Goal: Task Accomplishment & Management: Complete application form

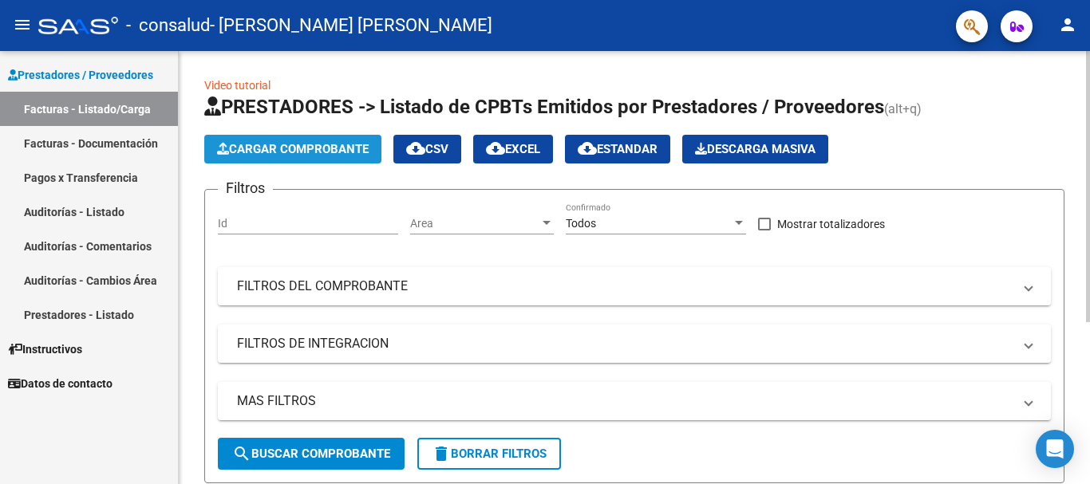
click at [306, 151] on span "Cargar Comprobante" at bounding box center [293, 149] width 152 height 14
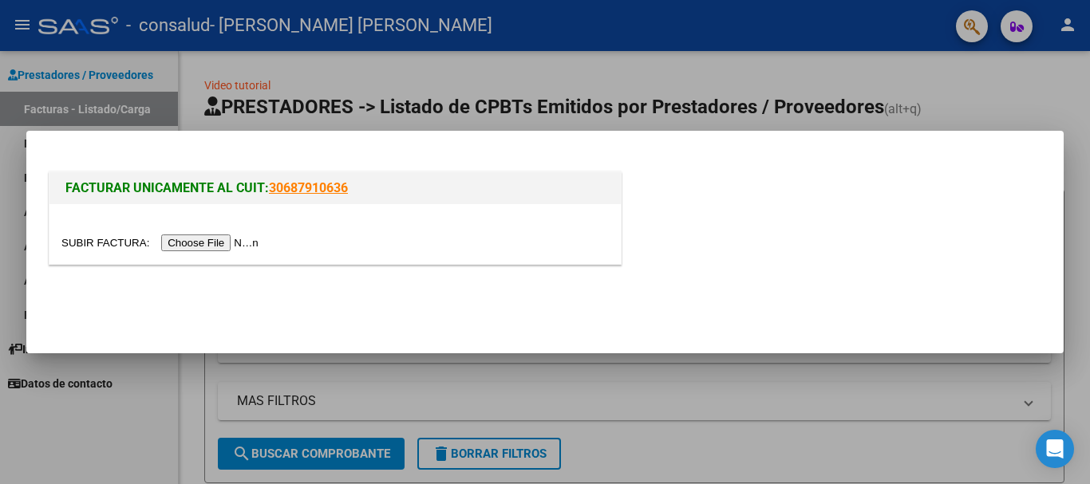
click at [233, 245] on input "file" at bounding box center [162, 243] width 202 height 17
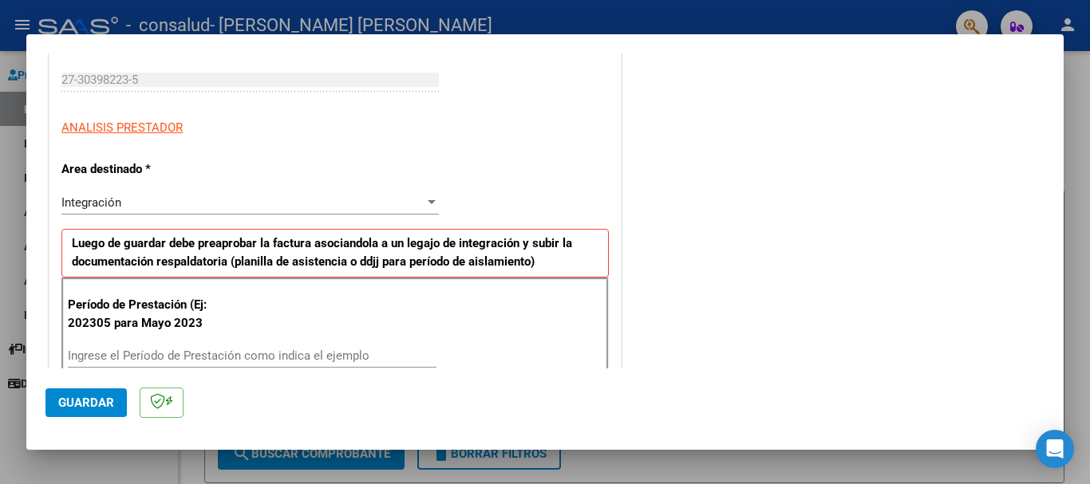
scroll to position [319, 0]
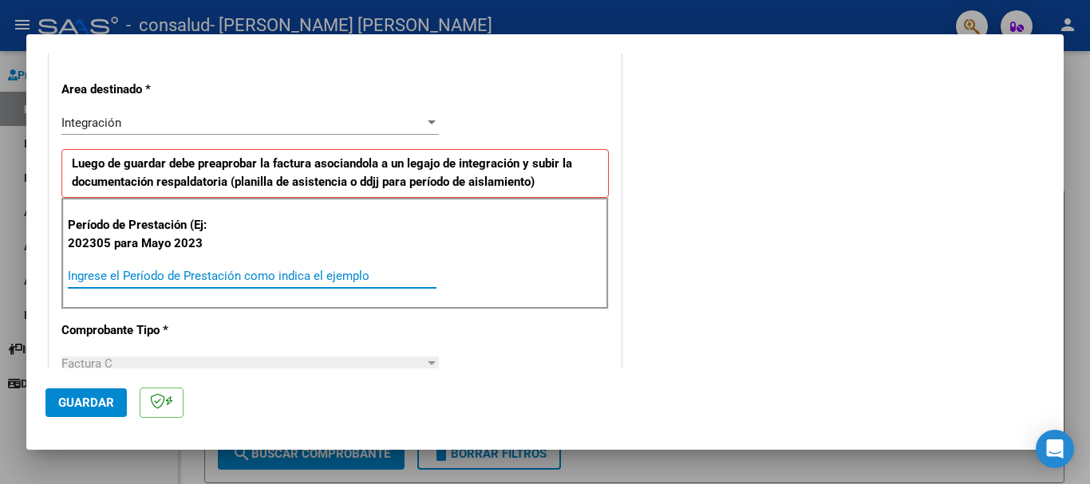
click at [233, 274] on input "Ingrese el Período de Prestación como indica el ejemplo" at bounding box center [252, 276] width 369 height 14
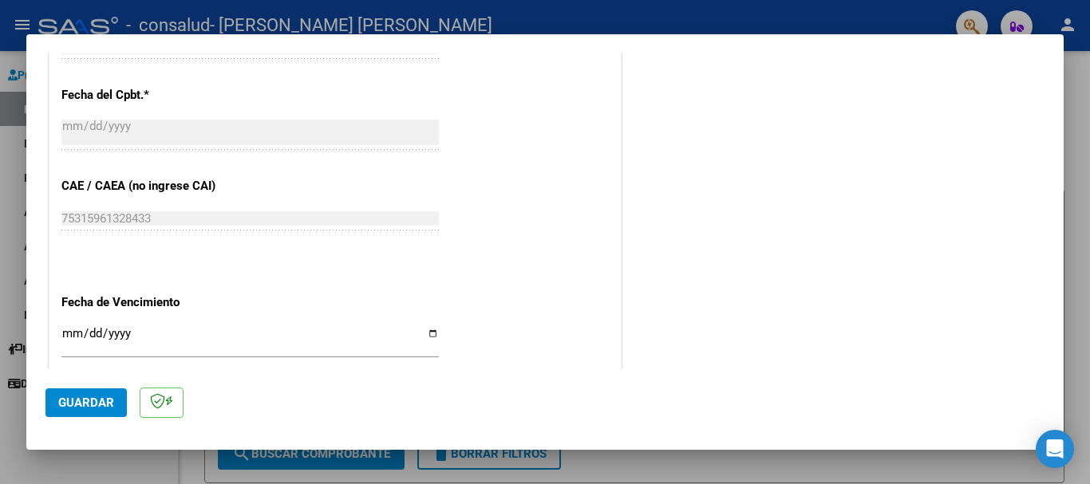
scroll to position [1037, 0]
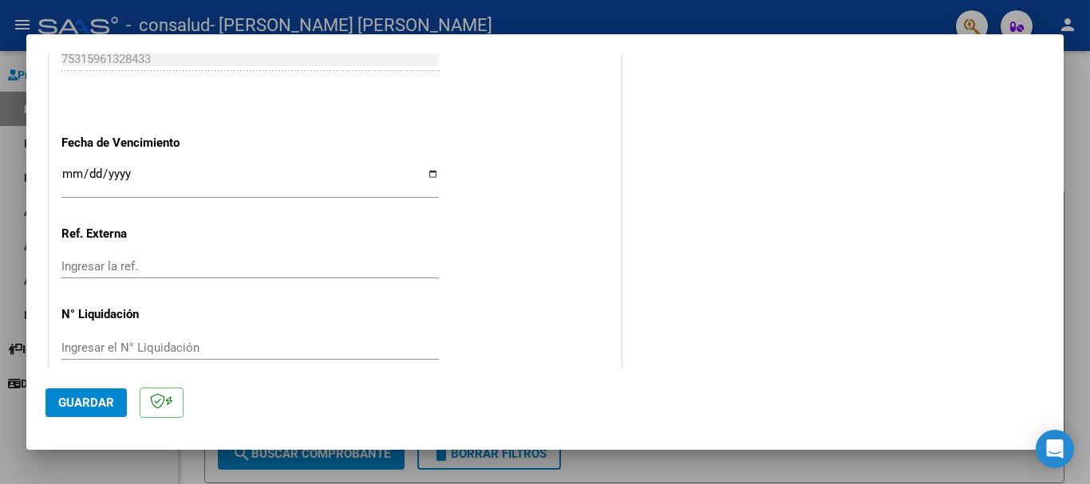
type input "202507"
click at [78, 404] on span "Guardar" at bounding box center [86, 403] width 56 height 14
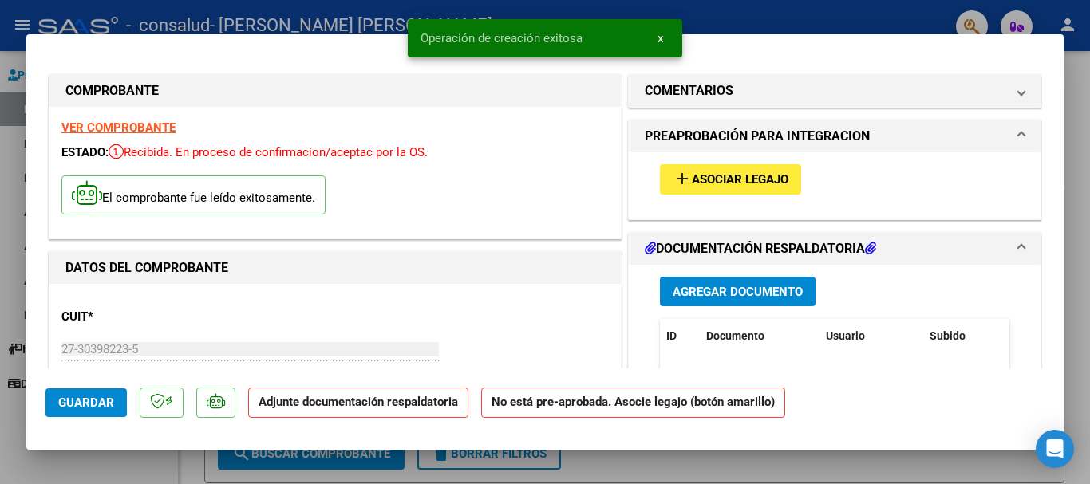
click at [709, 288] on span "Agregar Documento" at bounding box center [738, 292] width 130 height 14
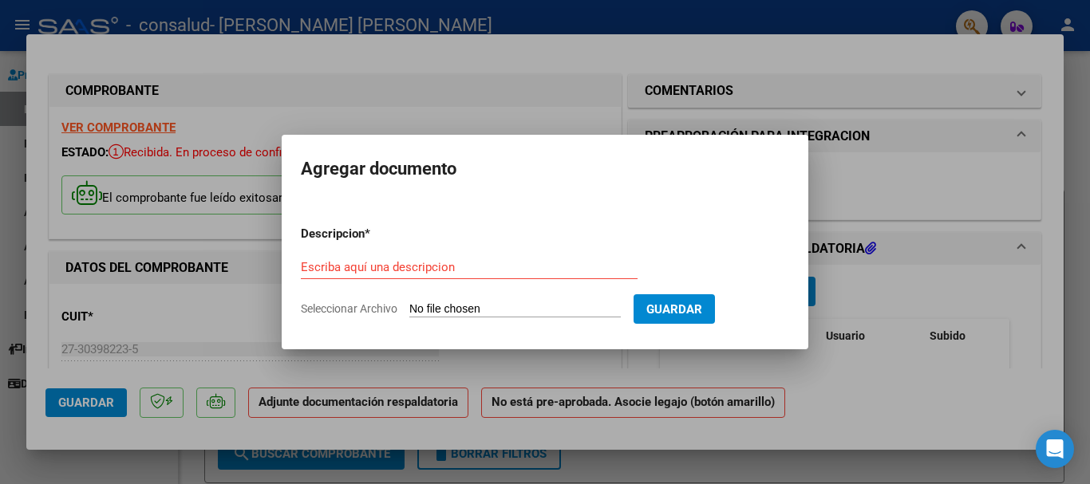
click at [355, 306] on span "Seleccionar Archivo" at bounding box center [349, 308] width 97 height 13
click at [409, 306] on input "Seleccionar Archivo" at bounding box center [514, 309] width 211 height 15
type input "C:\fakepath\planilla asistencia.pdf"
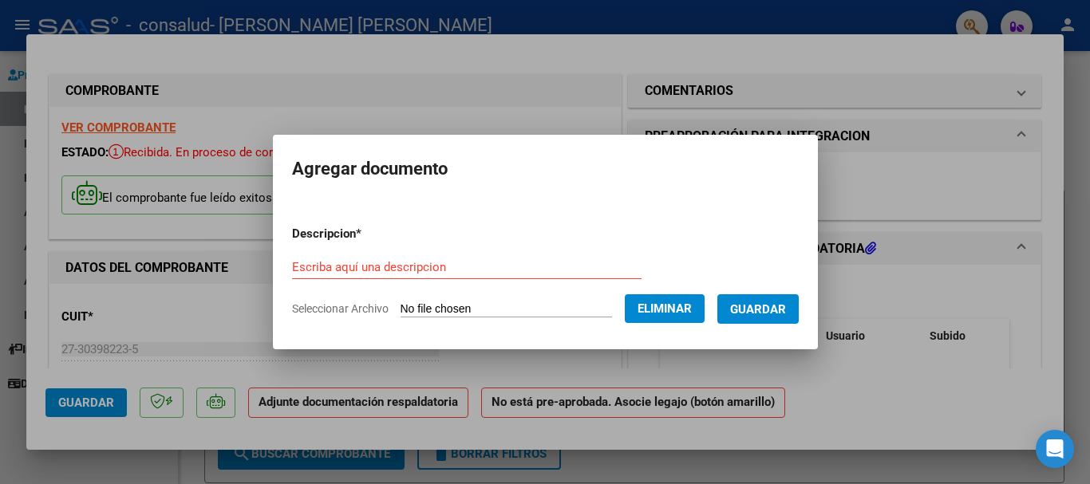
click at [775, 312] on span "Guardar" at bounding box center [758, 309] width 56 height 14
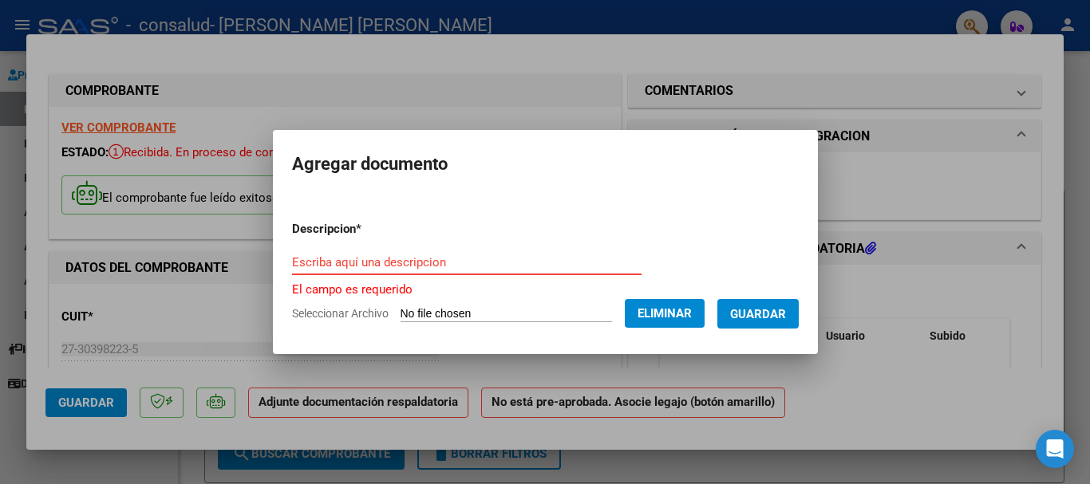
click at [492, 267] on input "Escriba aquí una descripcion" at bounding box center [466, 262] width 349 height 14
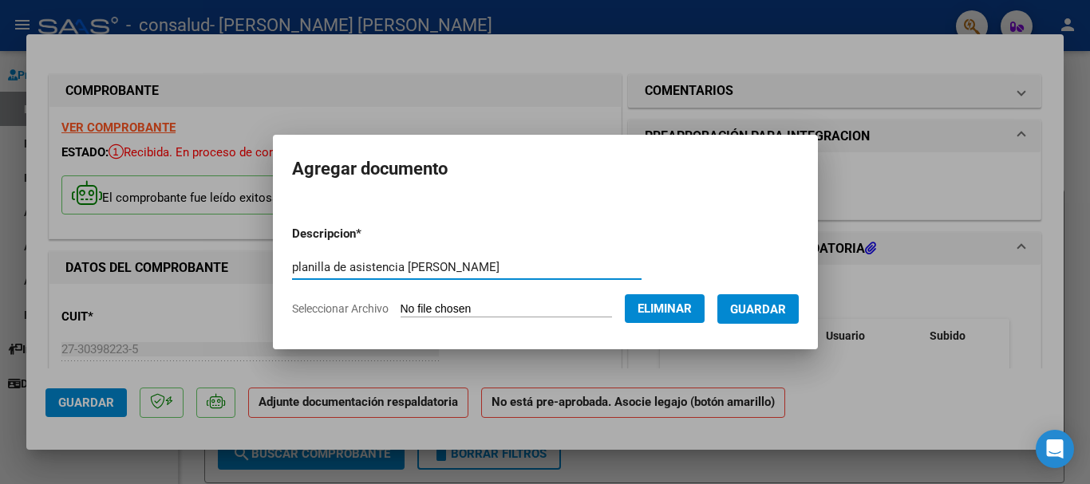
type input "planilla de asistencia [PERSON_NAME]"
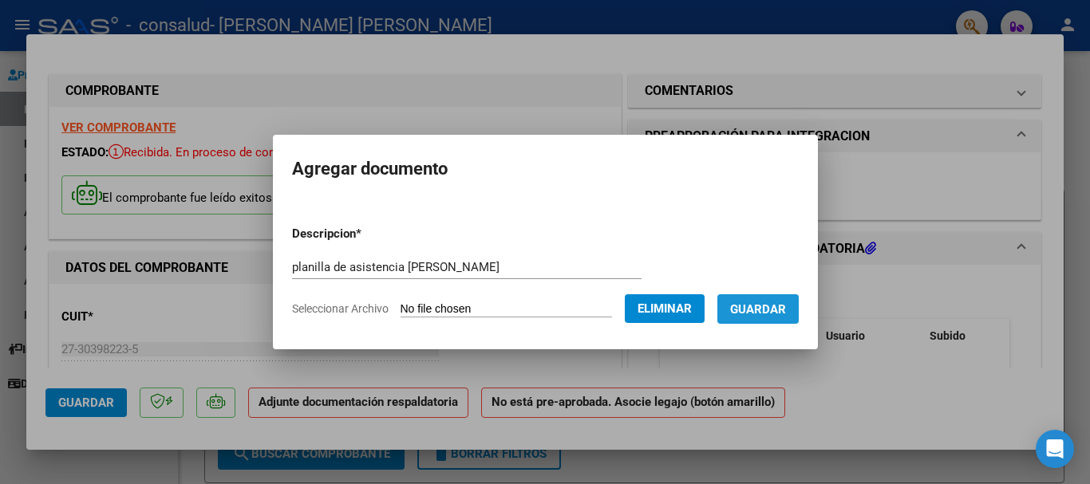
click at [743, 303] on span "Guardar" at bounding box center [758, 309] width 56 height 14
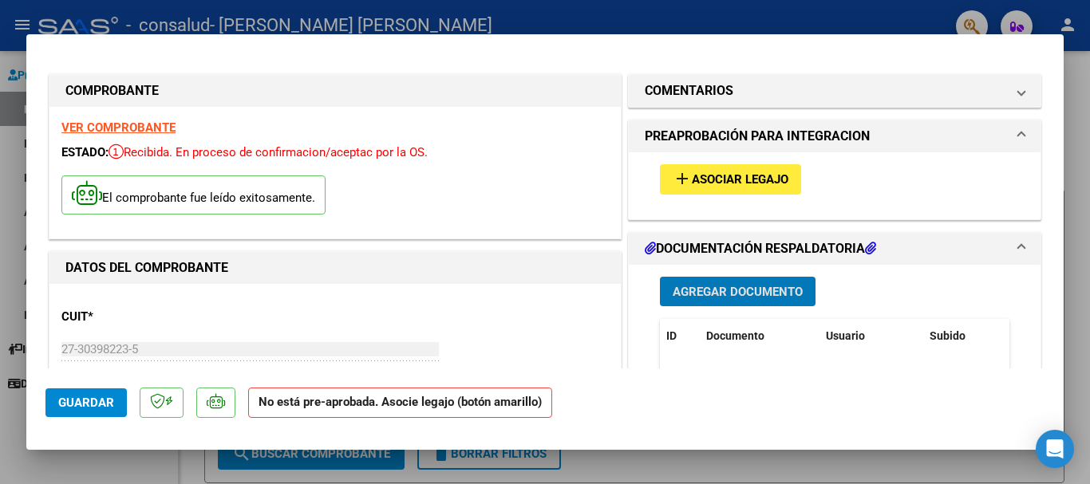
click at [755, 182] on span "Asociar Legajo" at bounding box center [740, 180] width 97 height 14
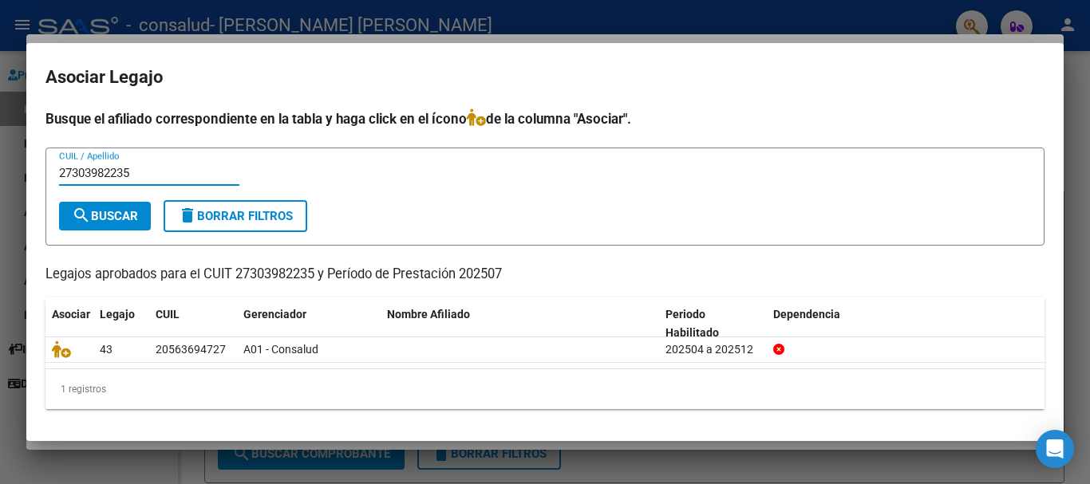
type input "27303982235"
click at [136, 213] on span "search Buscar" at bounding box center [105, 216] width 66 height 14
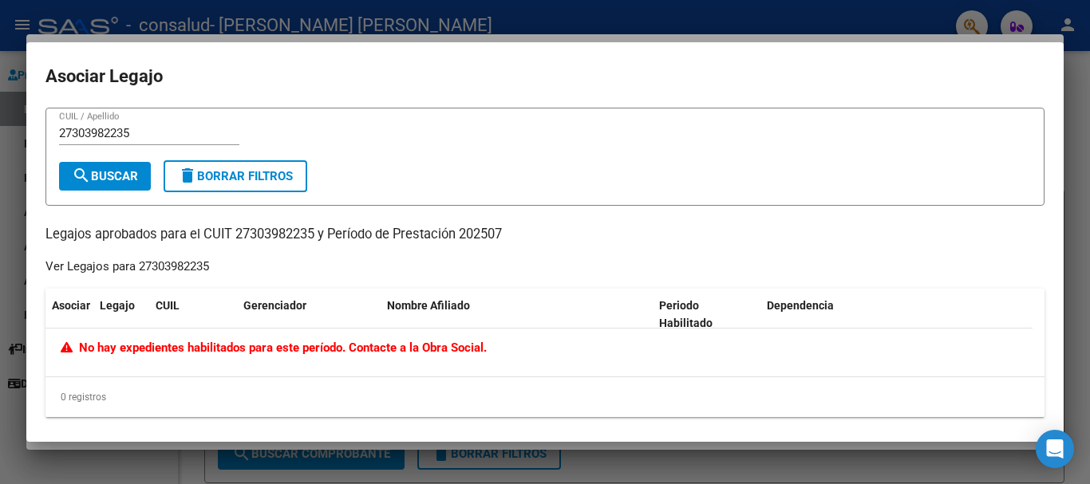
scroll to position [7, 0]
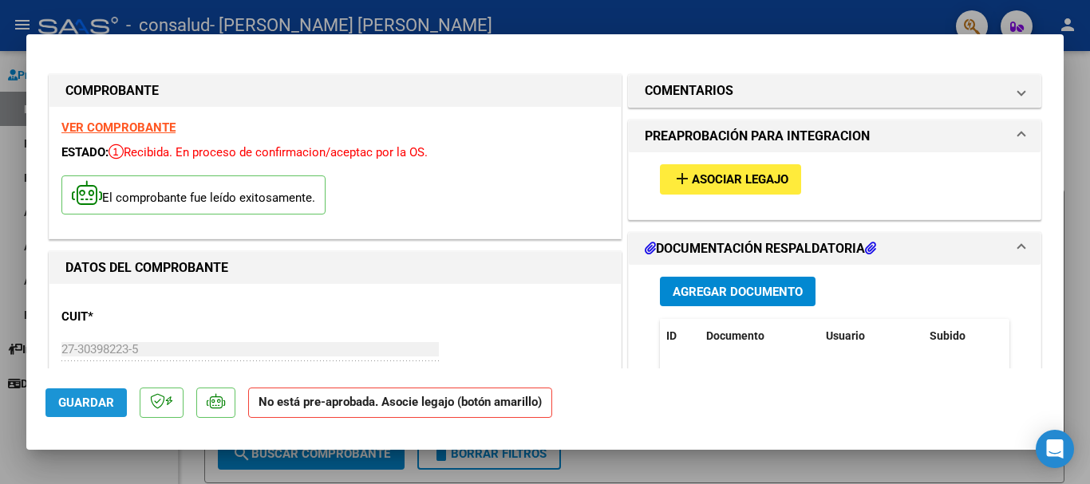
click at [87, 409] on span "Guardar" at bounding box center [86, 403] width 56 height 14
